Goal: Contribute content: Contribute content

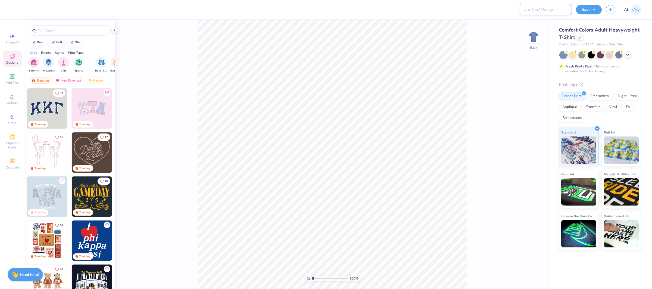
click at [553, 11] on input "Design Title" at bounding box center [545, 9] width 53 height 11
paste input "FPS239302"
type input "FPS239302"
click at [593, 10] on button "Save" at bounding box center [589, 9] width 26 height 10
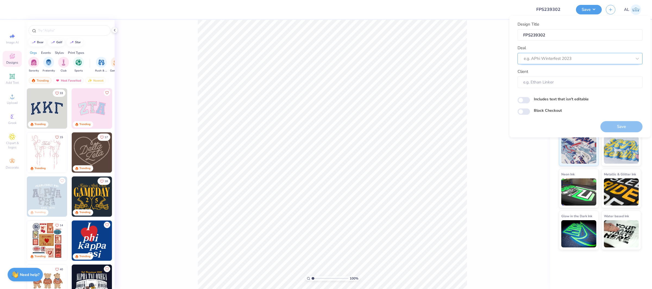
click at [589, 58] on div at bounding box center [578, 58] width 108 height 7
click at [577, 69] on div "Design Tool Gallery" at bounding box center [580, 73] width 121 height 9
type input "design tool gallery"
type input "Design Tool Gallery User"
click at [470, 61] on div "100 % Back" at bounding box center [333, 154] width 436 height 269
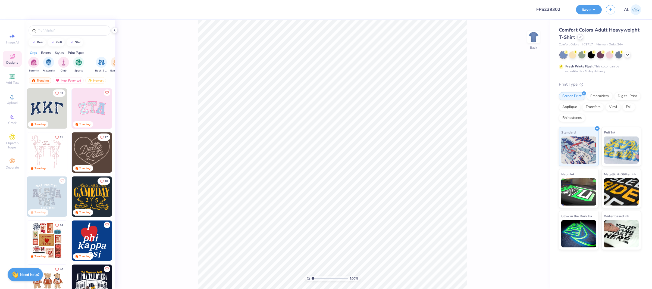
click at [580, 36] on icon at bounding box center [580, 37] width 3 height 3
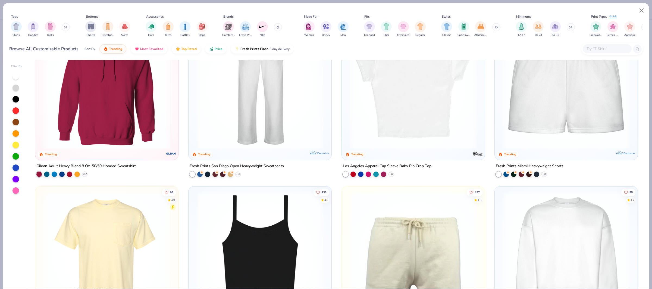
scroll to position [456, 0]
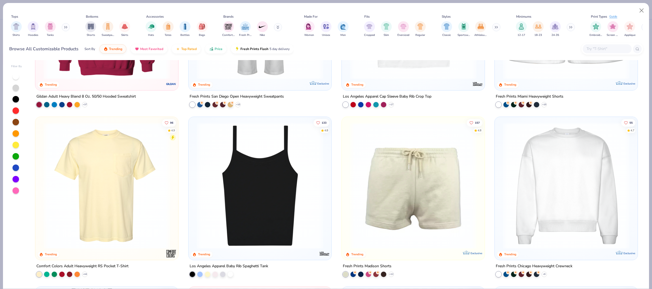
click at [567, 169] on img at bounding box center [566, 185] width 132 height 127
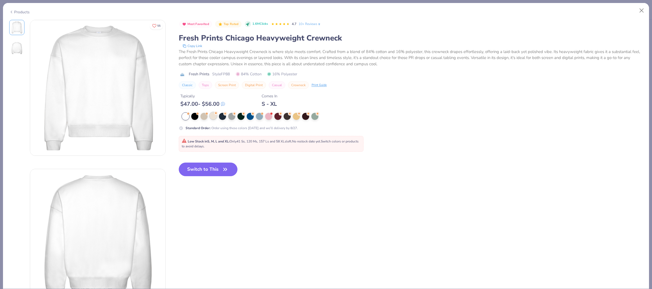
click at [212, 119] on div at bounding box center [213, 115] width 7 height 7
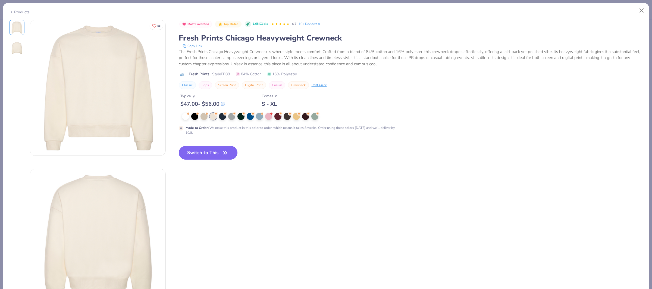
click at [213, 153] on button "Switch to This" at bounding box center [208, 153] width 59 height 14
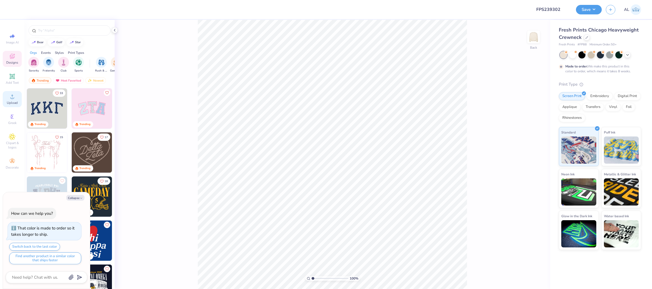
click at [13, 99] on circle at bounding box center [12, 98] width 3 height 3
click at [10, 93] on icon at bounding box center [12, 96] width 7 height 7
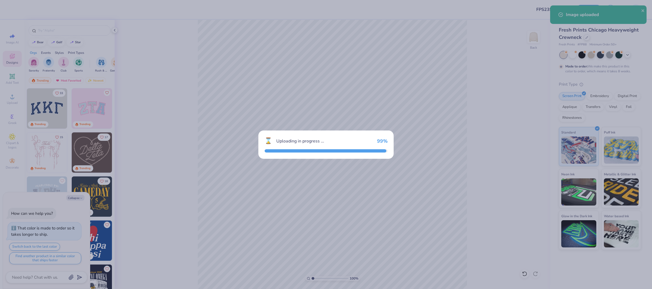
type textarea "x"
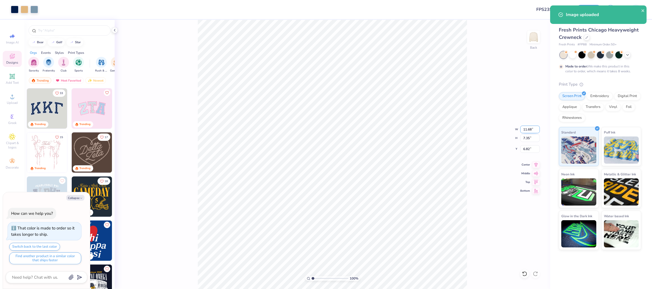
click at [527, 130] on input "11.68" at bounding box center [531, 130] width 20 height 8
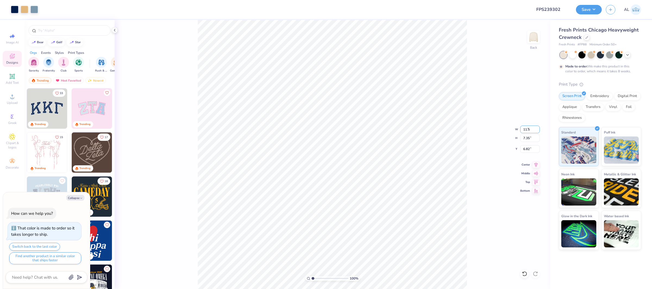
type input "11.5"
type textarea "x"
type input "11.50"
type input "7.24"
click at [528, 148] on input "6.88" at bounding box center [531, 149] width 20 height 8
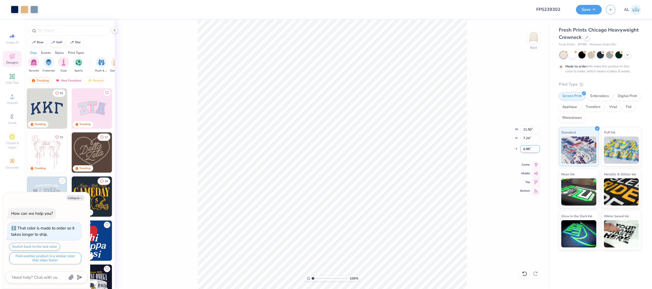
click at [528, 148] on input "6.88" at bounding box center [531, 149] width 20 height 8
type input "2"
type textarea "x"
type input "2.00"
click at [538, 164] on icon at bounding box center [537, 164] width 8 height 7
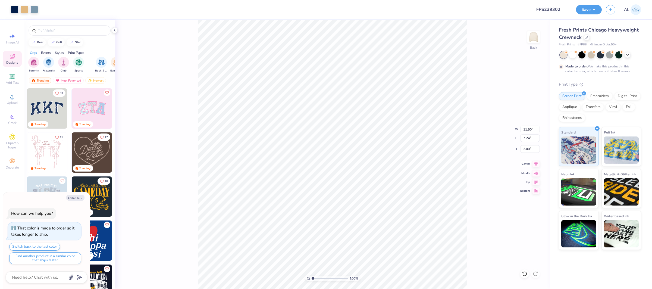
click at [533, 166] on icon at bounding box center [537, 164] width 8 height 7
click at [14, 102] on span "Upload" at bounding box center [12, 103] width 11 height 4
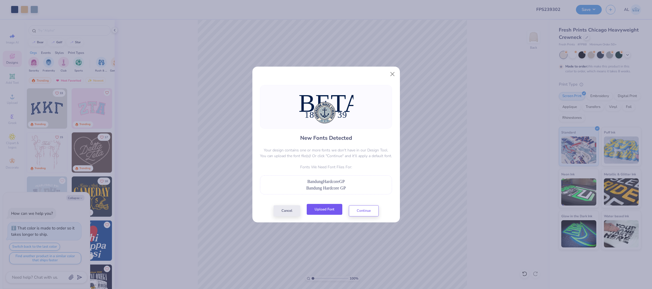
click at [326, 208] on button "Upload Font" at bounding box center [325, 209] width 36 height 11
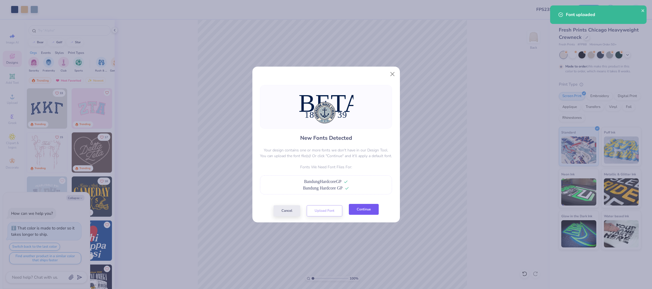
click at [371, 207] on button "Continue" at bounding box center [364, 209] width 30 height 11
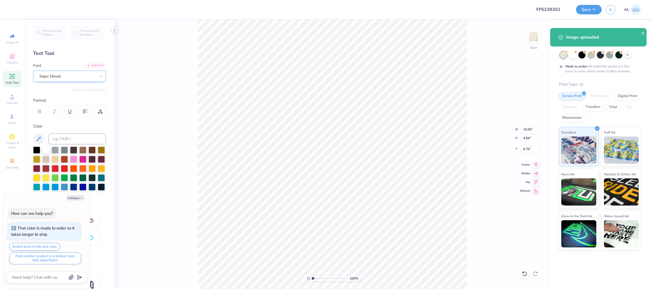
click at [72, 79] on div "Super Dream" at bounding box center [67, 76] width 57 height 8
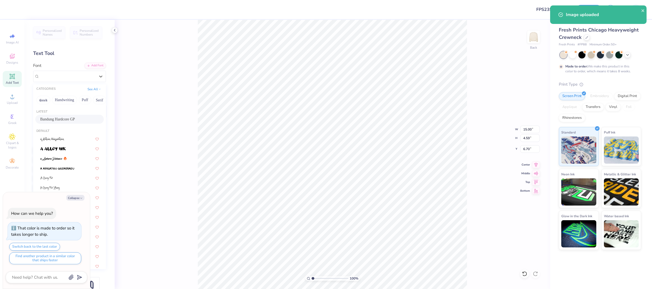
click at [69, 119] on span "Bandung Hardcore GP" at bounding box center [57, 119] width 35 height 6
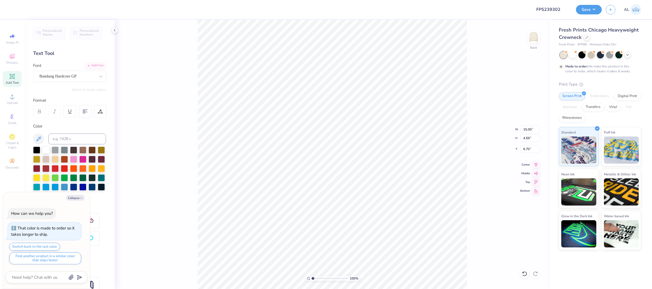
type textarea "x"
type input "13.93"
type input "4.34"
type input "7.27"
type textarea "x"
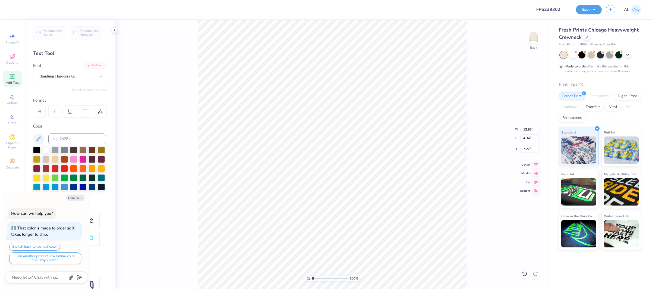
type input "2.60"
type input "1.64"
type input "11.23"
click at [57, 77] on div "Super Dream" at bounding box center [67, 76] width 57 height 8
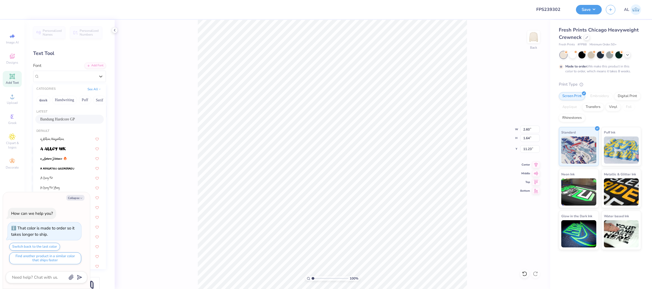
click at [74, 123] on div "Bandung Hardcore GP" at bounding box center [69, 119] width 69 height 9
type textarea "x"
type input "2.50"
type input "1.63"
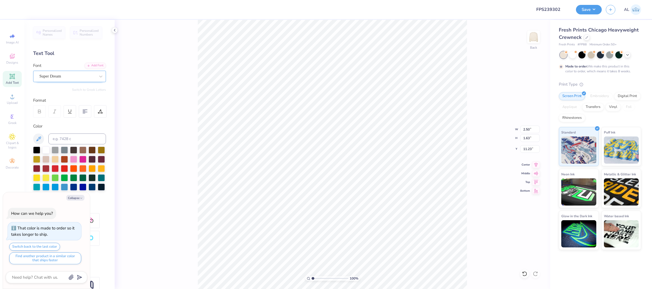
click at [52, 79] on div "Super Dream" at bounding box center [67, 76] width 57 height 8
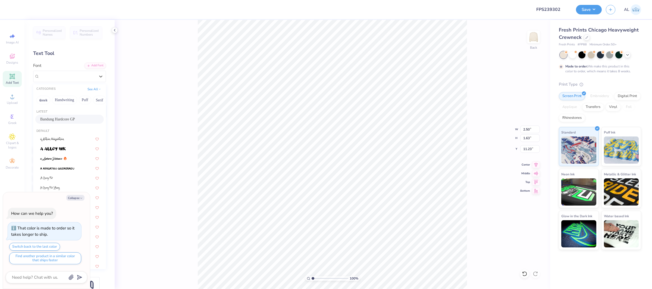
click at [67, 116] on div "Bandung Hardcore GP" at bounding box center [69, 119] width 69 height 9
type textarea "x"
type input "1.74"
type input "1.53"
type input "11.44"
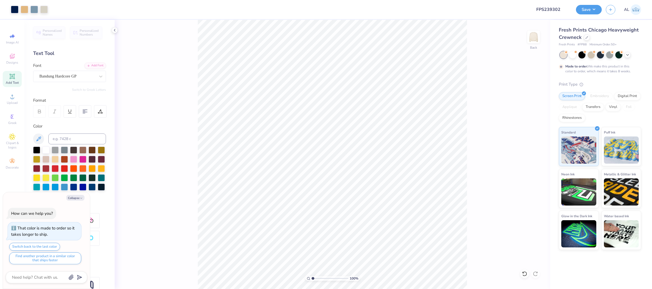
type textarea "x"
click at [524, 130] on input "13.93" at bounding box center [531, 130] width 20 height 8
type input "11.5"
type textarea "x"
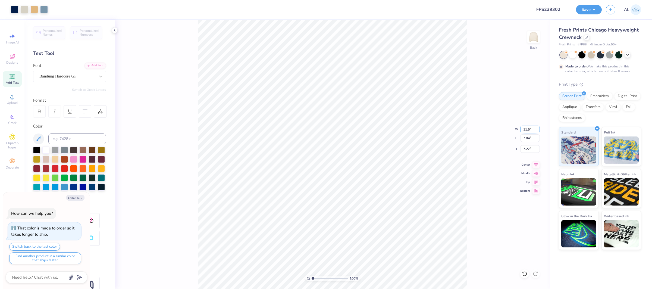
type input "11.50"
type input "5.81"
type input "7.88"
click at [535, 165] on icon at bounding box center [537, 164] width 8 height 7
click at [70, 197] on button "Collapse" at bounding box center [75, 198] width 18 height 6
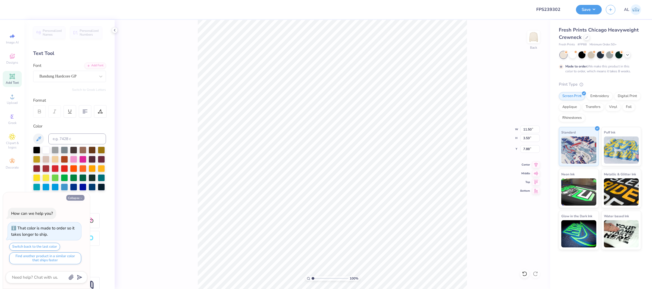
type textarea "x"
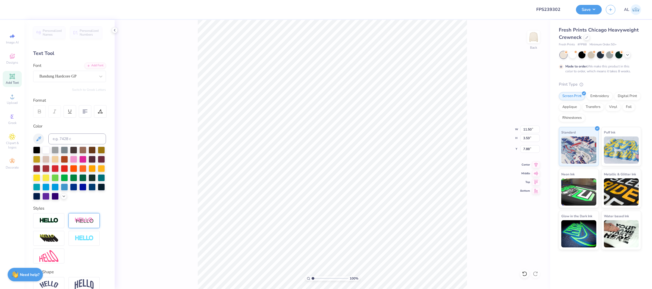
scroll to position [27, 0]
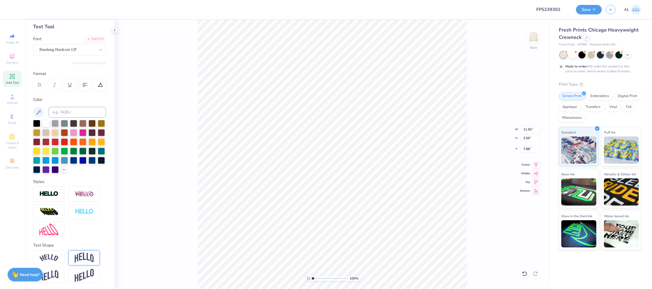
click at [75, 261] on img at bounding box center [84, 258] width 19 height 10
type input "5.97"
type input "6.69"
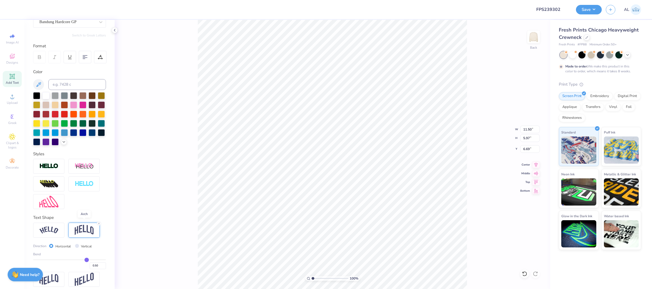
scroll to position [59, 0]
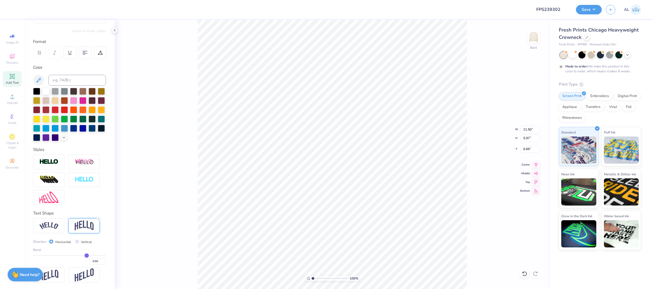
type input "0.27"
click at [79, 255] on input "range" at bounding box center [69, 255] width 73 height 1
type input "4.82"
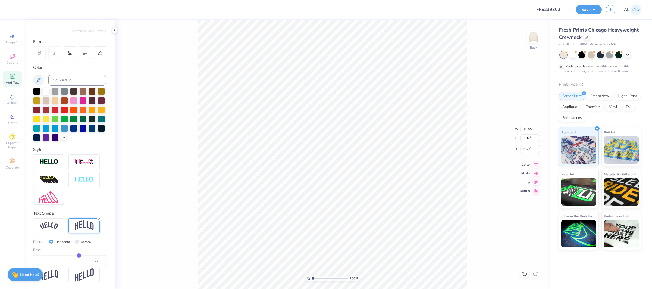
type input "7.27"
type input "5.88"
click at [331, 278] on input "range" at bounding box center [330, 278] width 37 height 5
type input "1.75"
click at [324, 279] on input "range" at bounding box center [330, 278] width 37 height 5
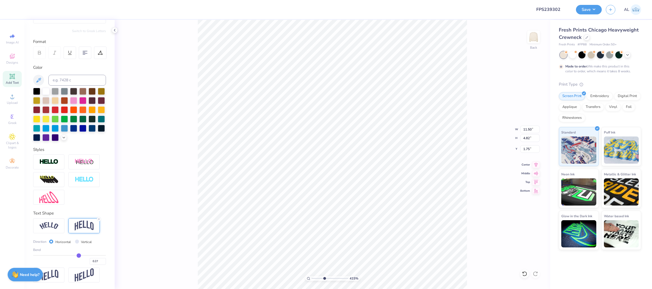
type input "2.69"
click at [319, 278] on input "range" at bounding box center [330, 278] width 37 height 5
type input "0.26"
click at [103, 263] on input "0.26" at bounding box center [98, 261] width 16 height 7
type input "1.84"
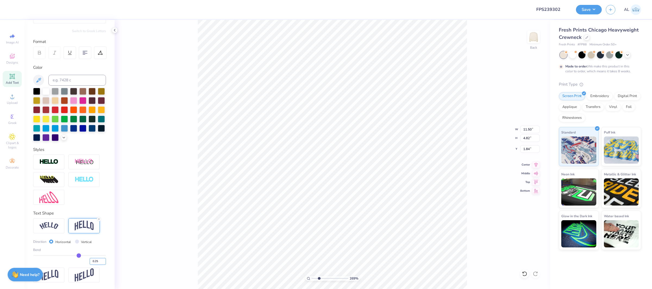
type input "0.25"
click at [103, 263] on input "0.25" at bounding box center [98, 261] width 16 height 7
type input "0.25"
type input "4.73"
type input "1.88"
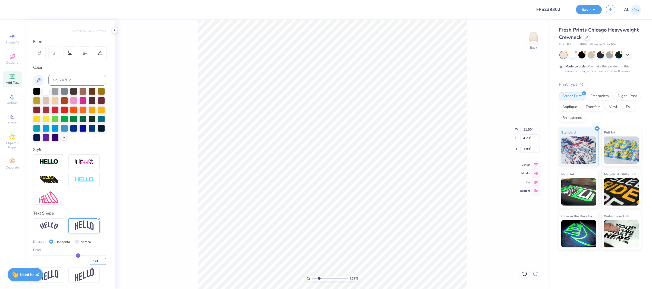
type input "0.24"
click at [104, 263] on input "0.24" at bounding box center [98, 261] width 16 height 7
type input "0.24"
type input "4.68"
click at [525, 148] on input "1.91" at bounding box center [531, 149] width 20 height 8
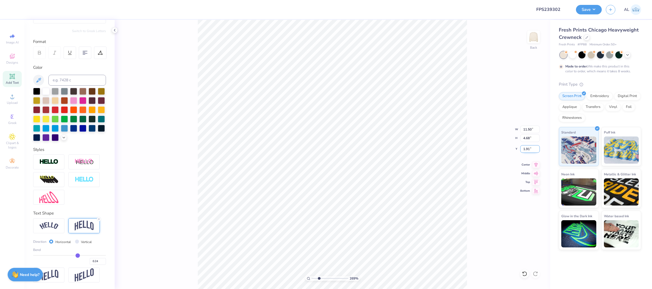
type input "2.00"
click at [536, 163] on icon at bounding box center [537, 164] width 8 height 7
click at [12, 80] on span "Add Text" at bounding box center [12, 82] width 13 height 4
type input "5.95"
type input "1.72"
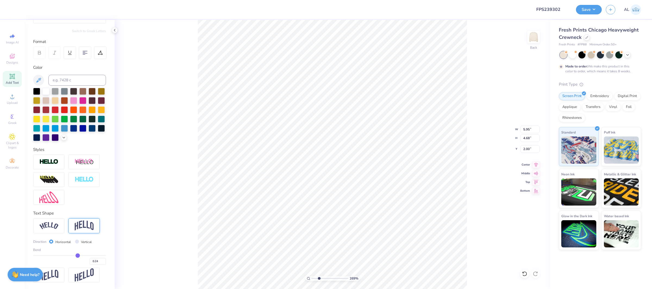
type input "9.64"
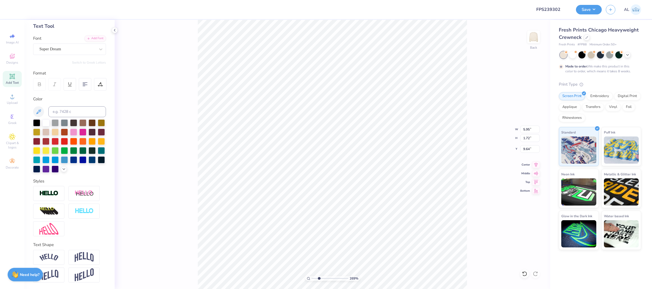
scroll to position [27, 0]
type input "8.74"
type input "4.63"
type input "6.64"
click at [334, 278] on input "range" at bounding box center [330, 278] width 37 height 5
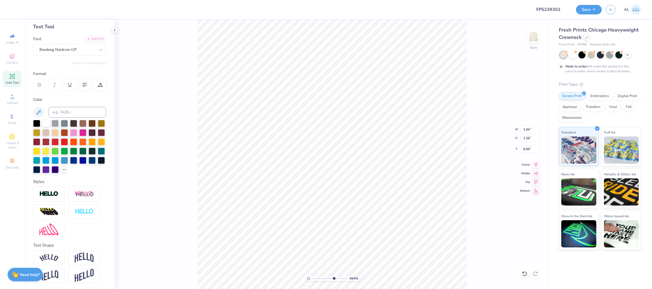
type input "6.66"
type input "1.91"
type input "6.64"
drag, startPoint x: 320, startPoint y: 278, endPoint x: 304, endPoint y: 278, distance: 15.5
type input "1"
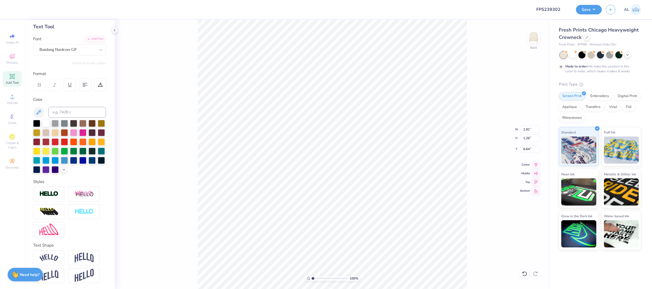
click at [312, 278] on input "range" at bounding box center [330, 278] width 37 height 5
type input "9.60"
click at [580, 10] on button "Save" at bounding box center [589, 9] width 26 height 10
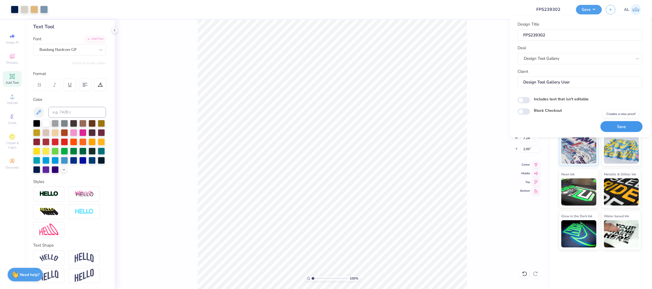
click at [618, 127] on button "Save" at bounding box center [622, 126] width 42 height 11
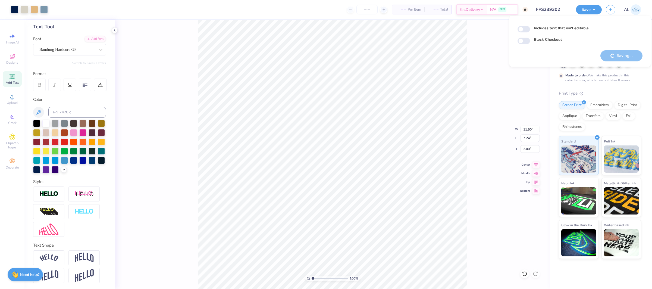
scroll to position [27, 0]
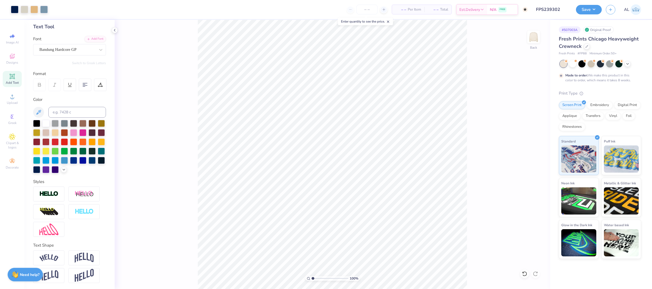
click at [593, 13] on div "Save" at bounding box center [589, 10] width 26 height 10
click at [589, 10] on button "Save" at bounding box center [589, 9] width 26 height 10
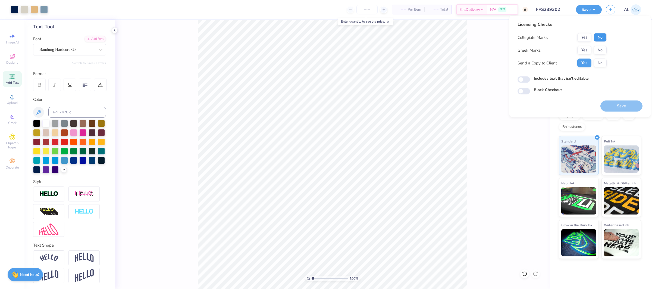
click at [602, 36] on button "No" at bounding box center [600, 37] width 13 height 9
click at [580, 50] on button "Yes" at bounding box center [585, 50] width 14 height 9
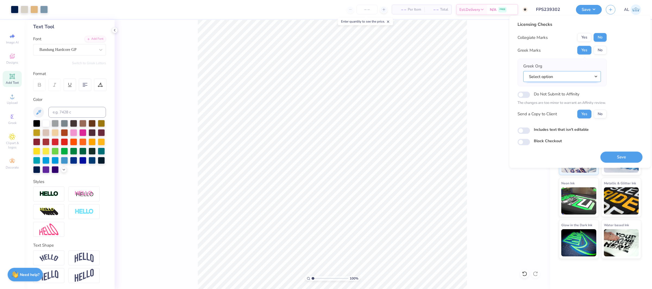
click at [570, 75] on button "Select option" at bounding box center [563, 76] width 78 height 11
click at [564, 124] on link "Beta Theta Pi" at bounding box center [562, 127] width 73 height 9
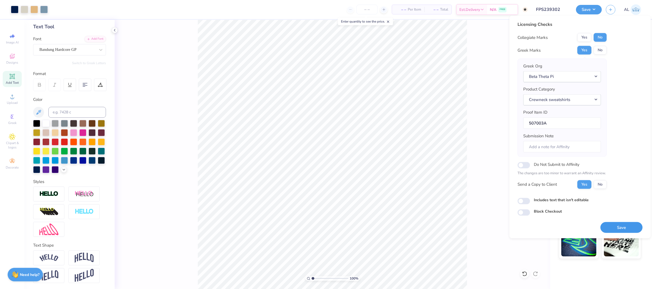
click at [614, 223] on button "Save" at bounding box center [622, 227] width 42 height 11
